Goal: Register for event/course

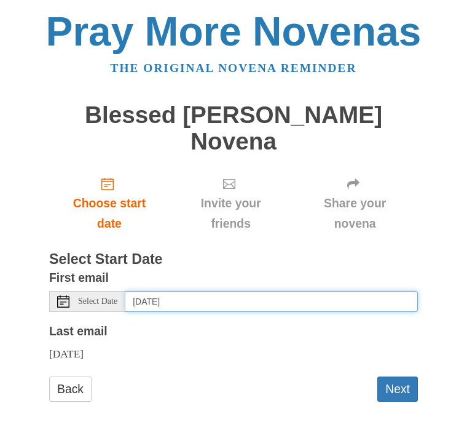
click at [173, 291] on input "Thursday, September 4th" at bounding box center [271, 301] width 293 height 21
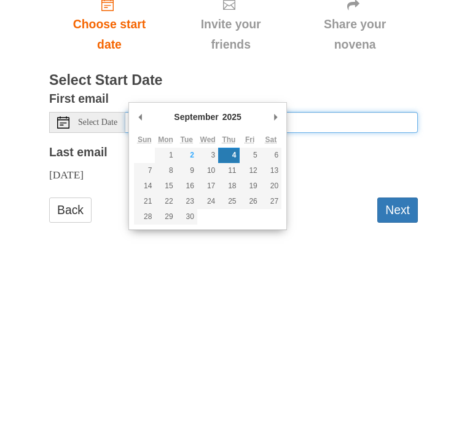
type input "Wednesday, September 3rd"
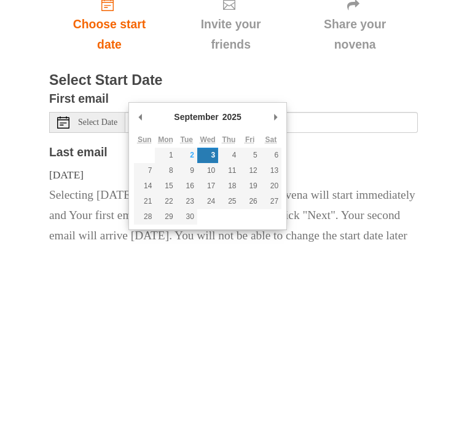
scroll to position [50, 0]
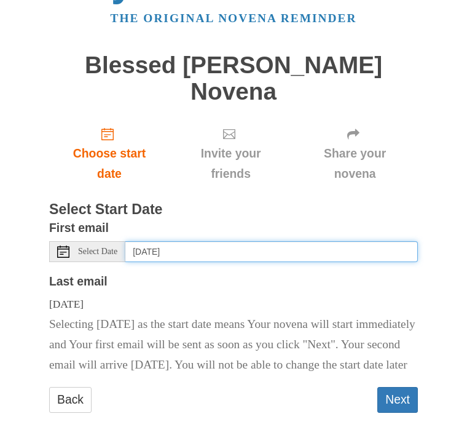
click at [215, 241] on input "Wednesday, September 3rd" at bounding box center [271, 251] width 293 height 21
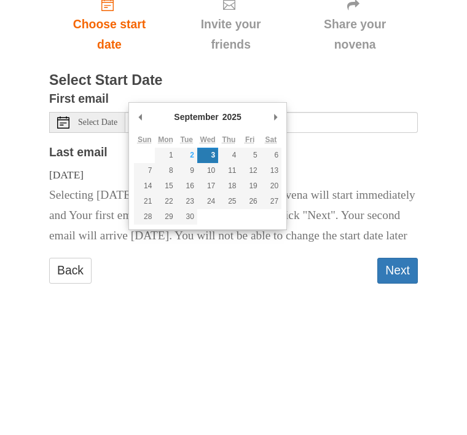
click at [467, 178] on html "Pray More Novenas The original novena reminder Blessed Carlo Acutis Novena Choo…" at bounding box center [233, 199] width 467 height 498
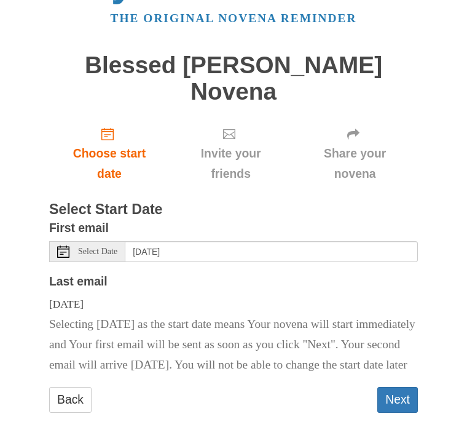
click at [399, 387] on button "Next" at bounding box center [397, 399] width 41 height 25
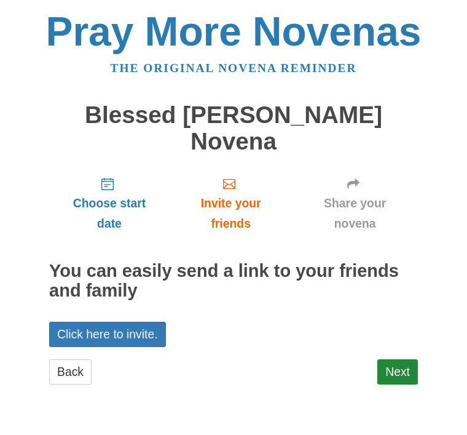
click at [406, 359] on link "Next" at bounding box center [397, 371] width 41 height 25
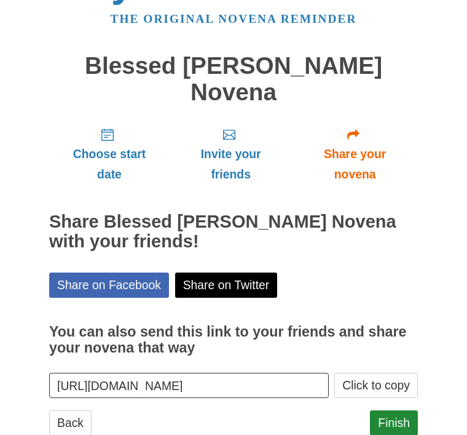
scroll to position [54, 0]
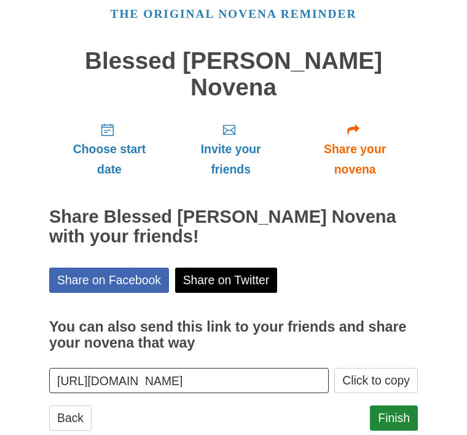
click at [401, 405] on link "Finish" at bounding box center [394, 417] width 48 height 25
